Goal: Information Seeking & Learning: Learn about a topic

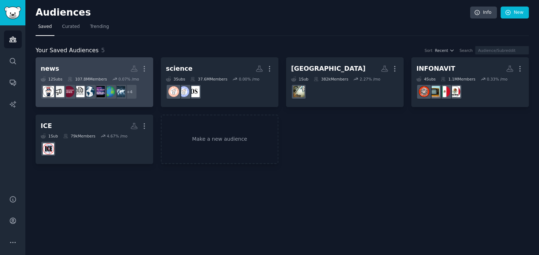
click at [100, 73] on h2 "news Custom Audience More" at bounding box center [95, 68] width 108 height 13
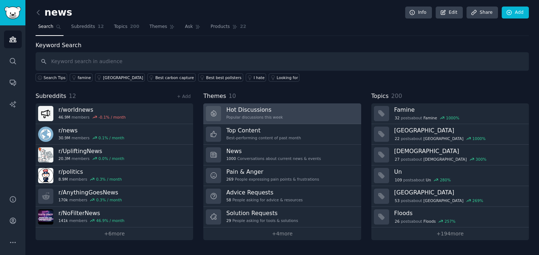
click at [288, 116] on link "Hot Discussions Popular discussions this week" at bounding box center [282, 114] width 158 height 21
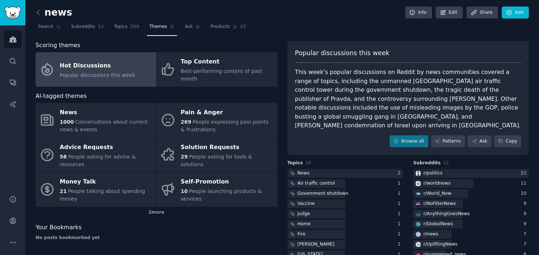
scroll to position [36, 0]
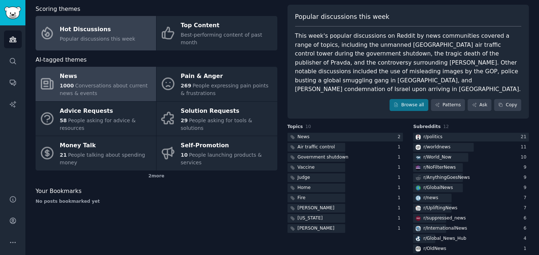
click at [92, 82] on div "1000 Conversations about current news & events" at bounding box center [106, 89] width 93 height 15
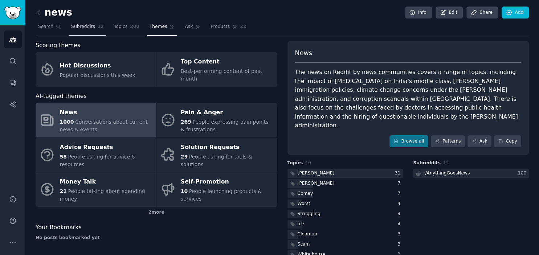
click at [82, 31] on link "Subreddits 12" at bounding box center [88, 28] width 38 height 15
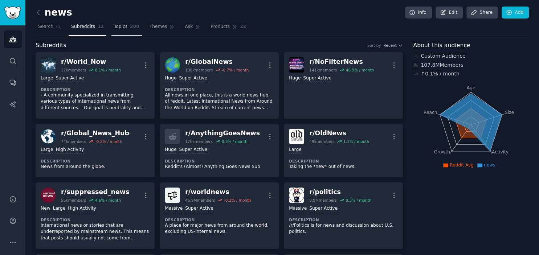
click at [114, 28] on span "Topics" at bounding box center [120, 27] width 13 height 7
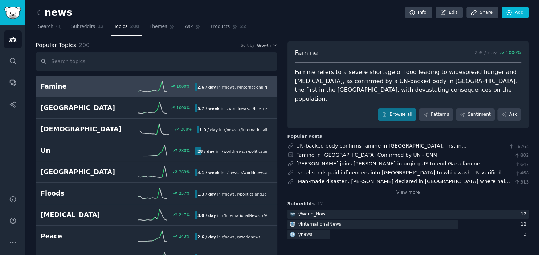
scroll to position [40, 0]
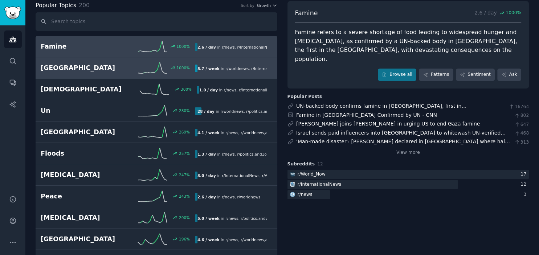
click at [109, 68] on h2 "[GEOGRAPHIC_DATA]" at bounding box center [79, 68] width 77 height 9
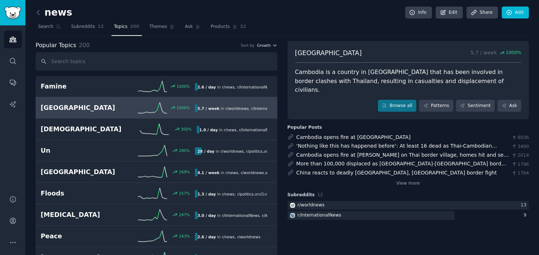
click at [275, 46] on icon "button" at bounding box center [274, 45] width 3 height 1
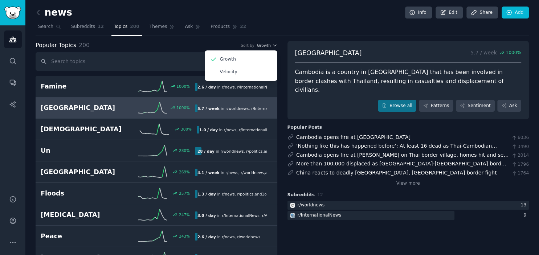
click at [291, 31] on nav "Search Subreddits 12 Topics 200 Themes Ask Products 22" at bounding box center [283, 28] width 494 height 15
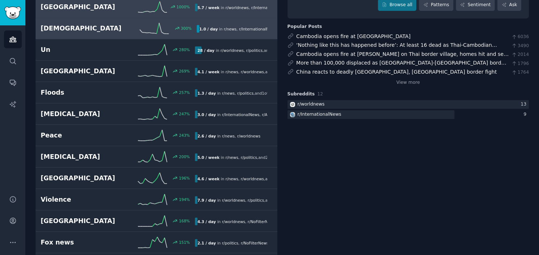
scroll to position [120, 0]
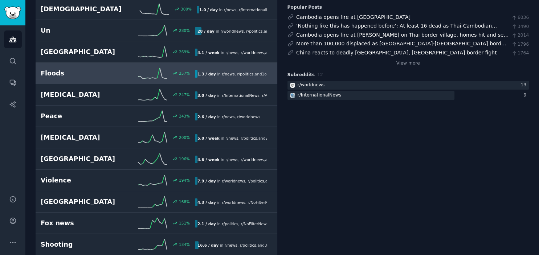
click at [86, 81] on link "Floods 257 % 1.3 / day in r/ news , r/ politics , and 1 other" at bounding box center [157, 73] width 242 height 21
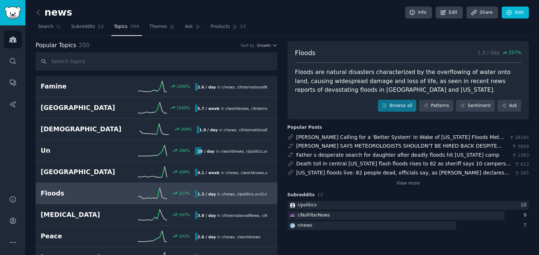
click at [297, 29] on nav "Search Subreddits 12 Topics 200 Themes Ask Products 22" at bounding box center [283, 28] width 494 height 15
click at [12, 17] on img "Sidebar" at bounding box center [12, 13] width 17 height 13
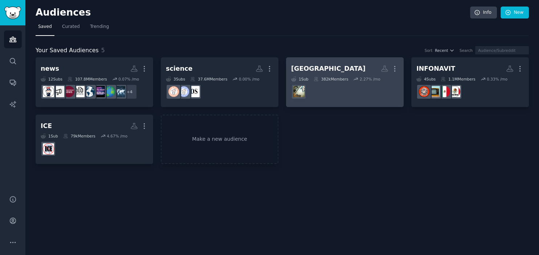
click at [358, 89] on dd at bounding box center [345, 92] width 108 height 20
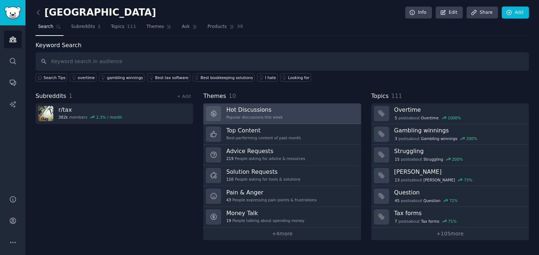
click at [290, 110] on link "Hot Discussions Popular discussions this week" at bounding box center [282, 114] width 158 height 21
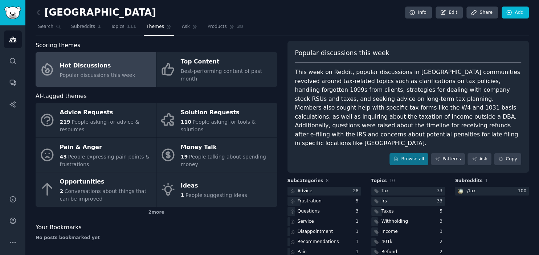
scroll to position [34, 0]
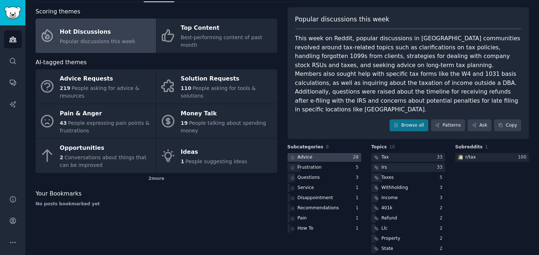
click at [329, 153] on div at bounding box center [325, 157] width 74 height 9
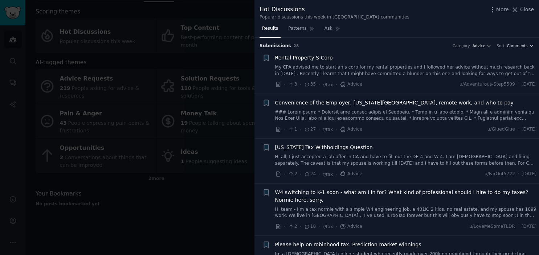
click at [489, 44] on button "Advice" at bounding box center [482, 45] width 19 height 5
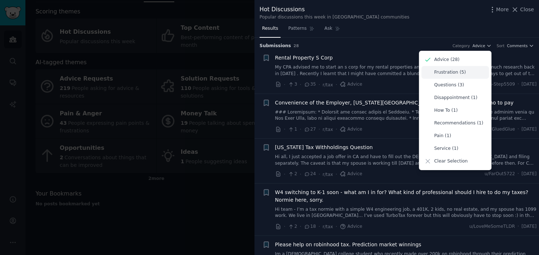
click at [474, 74] on div "Frustration (5)" at bounding box center [456, 72] width 68 height 13
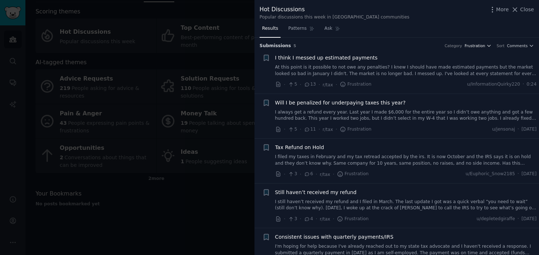
click at [486, 45] on span "Frustration" at bounding box center [475, 45] width 21 height 5
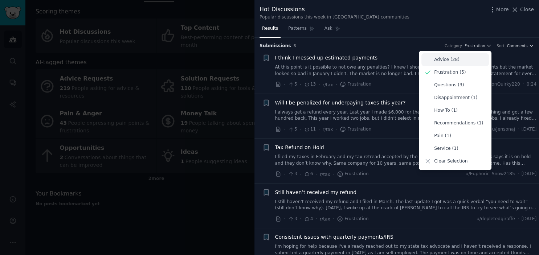
click at [474, 60] on div "Advice (28)" at bounding box center [456, 59] width 68 height 13
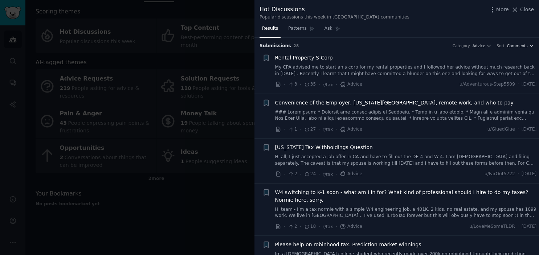
click at [521, 14] on div "More Close" at bounding box center [511, 9] width 45 height 9
drag, startPoint x: 530, startPoint y: 11, endPoint x: 522, endPoint y: 16, distance: 8.8
click at [530, 12] on span "Close" at bounding box center [527, 10] width 14 height 8
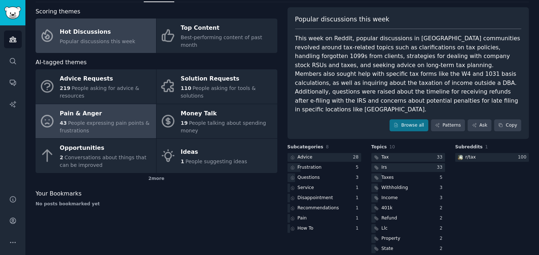
click at [122, 120] on span "People expressing pain points & frustrations" at bounding box center [105, 126] width 90 height 13
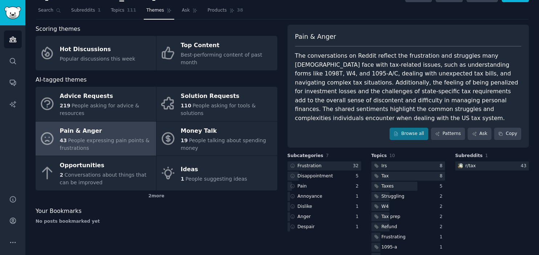
scroll to position [25, 0]
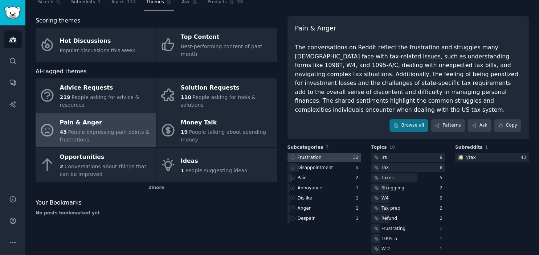
click at [325, 153] on div at bounding box center [325, 157] width 74 height 9
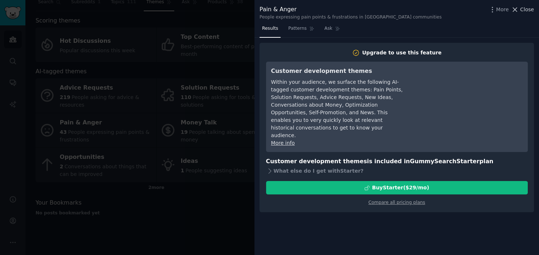
click at [524, 10] on span "Close" at bounding box center [527, 10] width 14 height 8
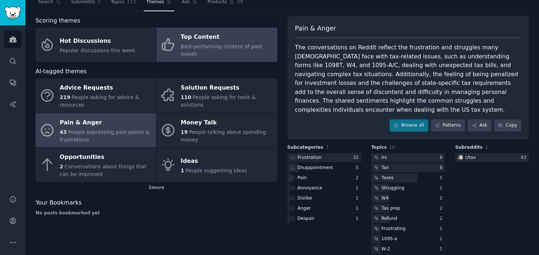
click at [211, 44] on span "Best-performing content of past month" at bounding box center [221, 50] width 81 height 13
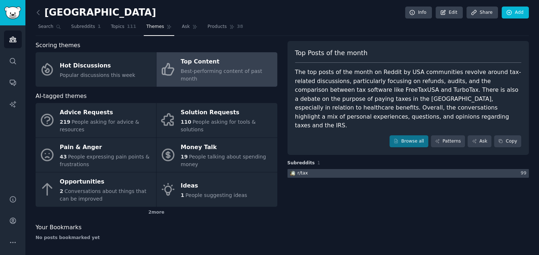
click at [324, 169] on div at bounding box center [409, 173] width 242 height 9
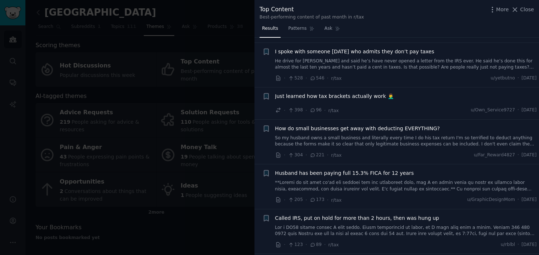
scroll to position [80, 0]
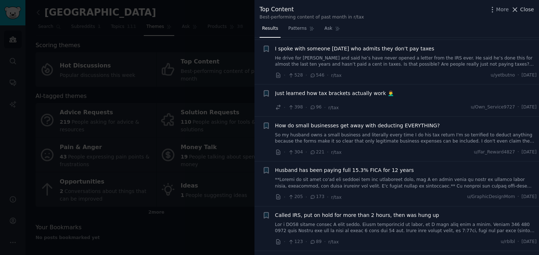
click at [530, 11] on span "Close" at bounding box center [527, 10] width 14 height 8
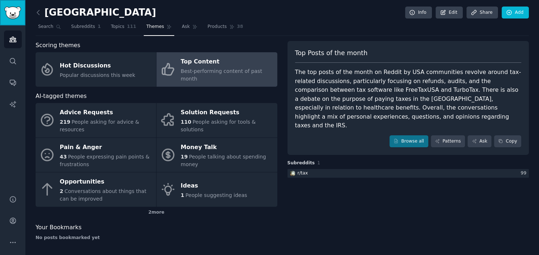
click at [10, 14] on img "Sidebar" at bounding box center [12, 13] width 17 height 13
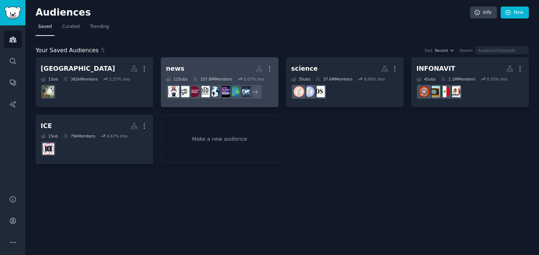
click at [217, 65] on h2 "news More" at bounding box center [220, 68] width 108 height 13
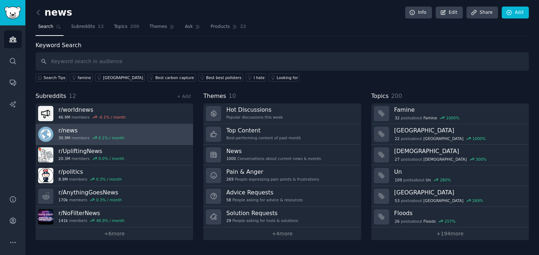
click at [141, 137] on link "r/ news 30.9M members 0.1 % / month" at bounding box center [115, 134] width 158 height 21
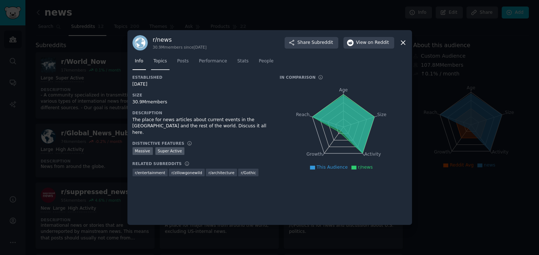
click at [162, 62] on span "Topics" at bounding box center [160, 61] width 13 height 7
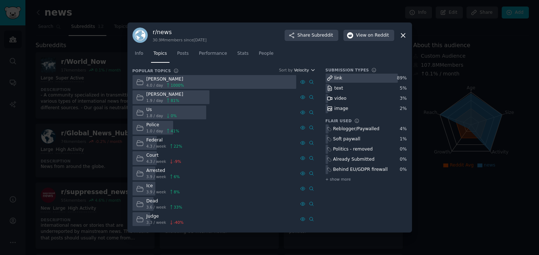
click at [307, 69] on span "Velocity" at bounding box center [301, 70] width 15 height 5
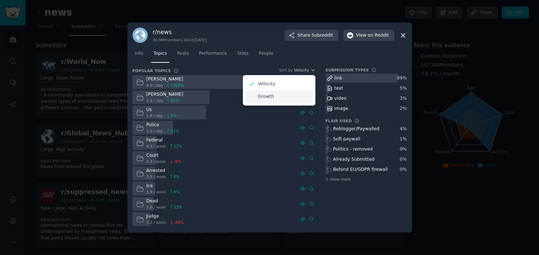
click at [272, 96] on p "Growth" at bounding box center [266, 97] width 16 height 7
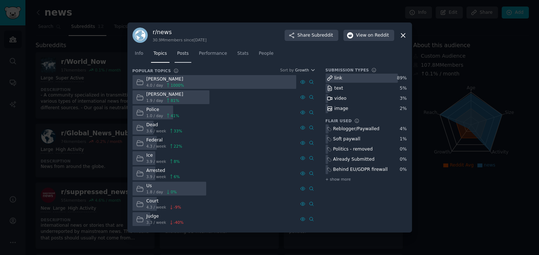
click at [179, 57] on link "Posts" at bounding box center [183, 55] width 17 height 15
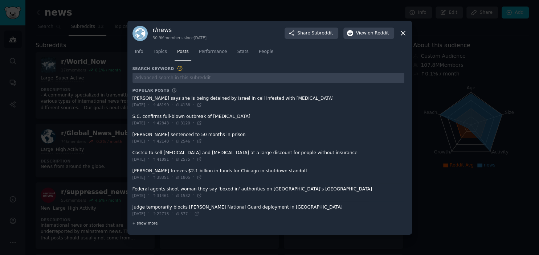
click at [144, 222] on span "+ show more" at bounding box center [145, 223] width 25 height 5
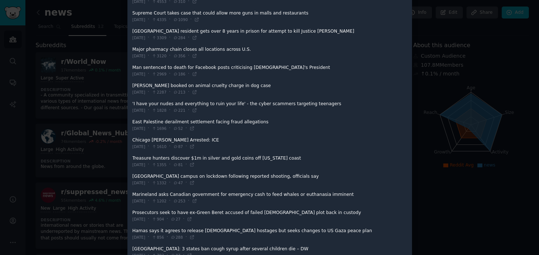
scroll to position [141, 0]
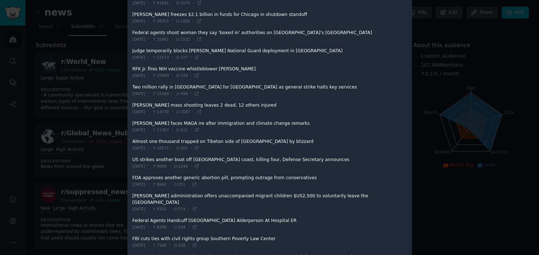
click at [109, 9] on div at bounding box center [269, 127] width 539 height 255
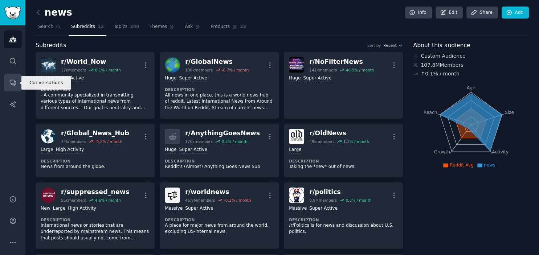
click at [13, 87] on link "Conversations" at bounding box center [13, 83] width 18 height 18
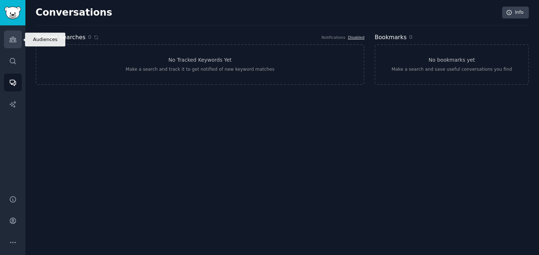
click at [13, 36] on link "Audiences" at bounding box center [13, 40] width 18 height 18
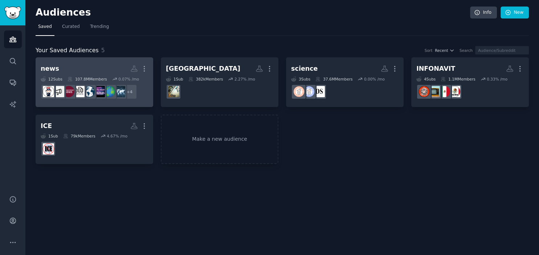
click at [75, 70] on h2 "news More" at bounding box center [95, 68] width 108 height 13
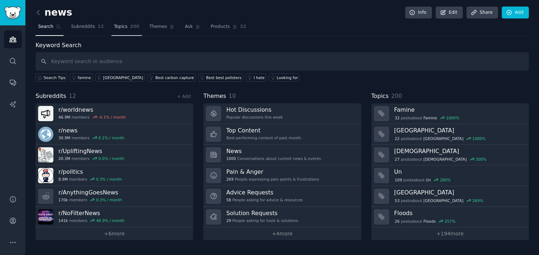
click at [114, 27] on span "Topics" at bounding box center [120, 27] width 13 height 7
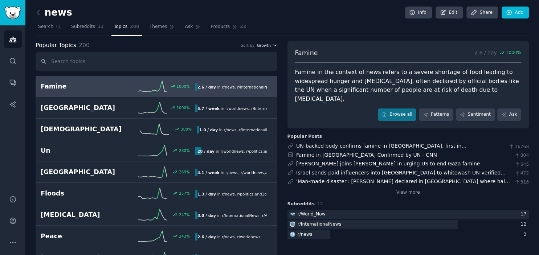
click at [272, 47] on icon "button" at bounding box center [274, 45] width 5 height 5
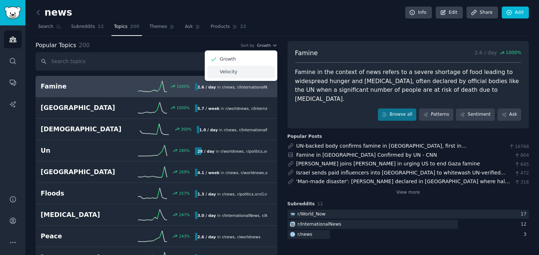
click at [236, 74] on div "Velocity" at bounding box center [241, 72] width 68 height 13
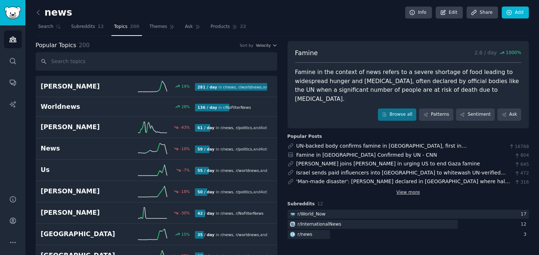
click at [412, 190] on link "View more" at bounding box center [409, 193] width 24 height 7
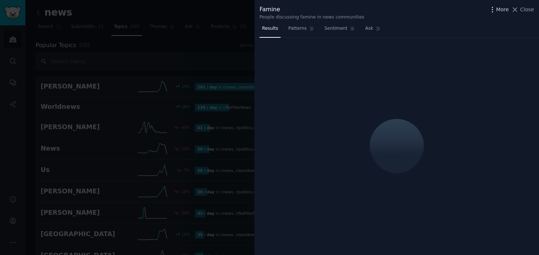
click at [496, 9] on icon "button" at bounding box center [493, 10] width 8 height 8
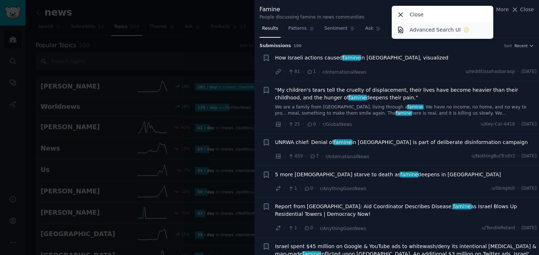
click at [453, 31] on p "Advanced Search UI" at bounding box center [435, 30] width 51 height 8
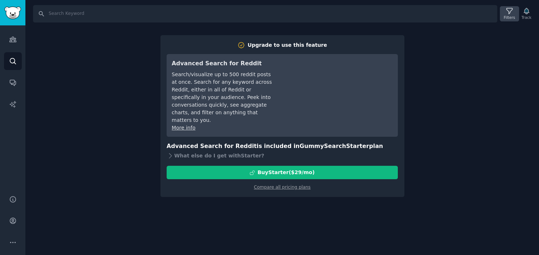
click at [512, 13] on icon at bounding box center [510, 11] width 6 height 6
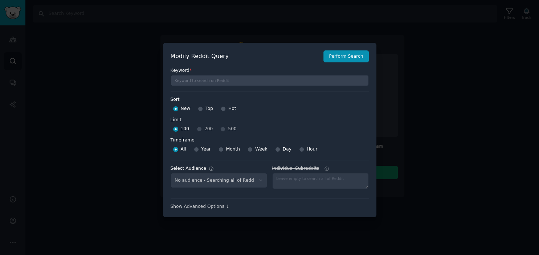
select select "fc7902899d"
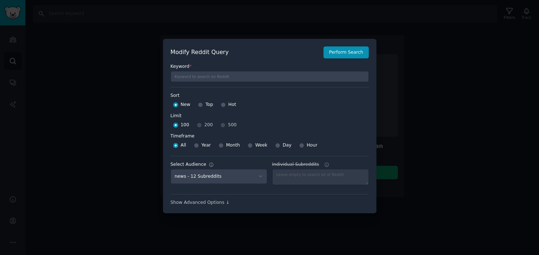
scroll to position [5, 0]
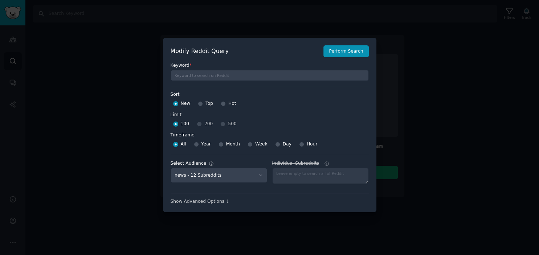
click at [206, 29] on div at bounding box center [269, 127] width 539 height 255
